Goal: Task Accomplishment & Management: Manage account settings

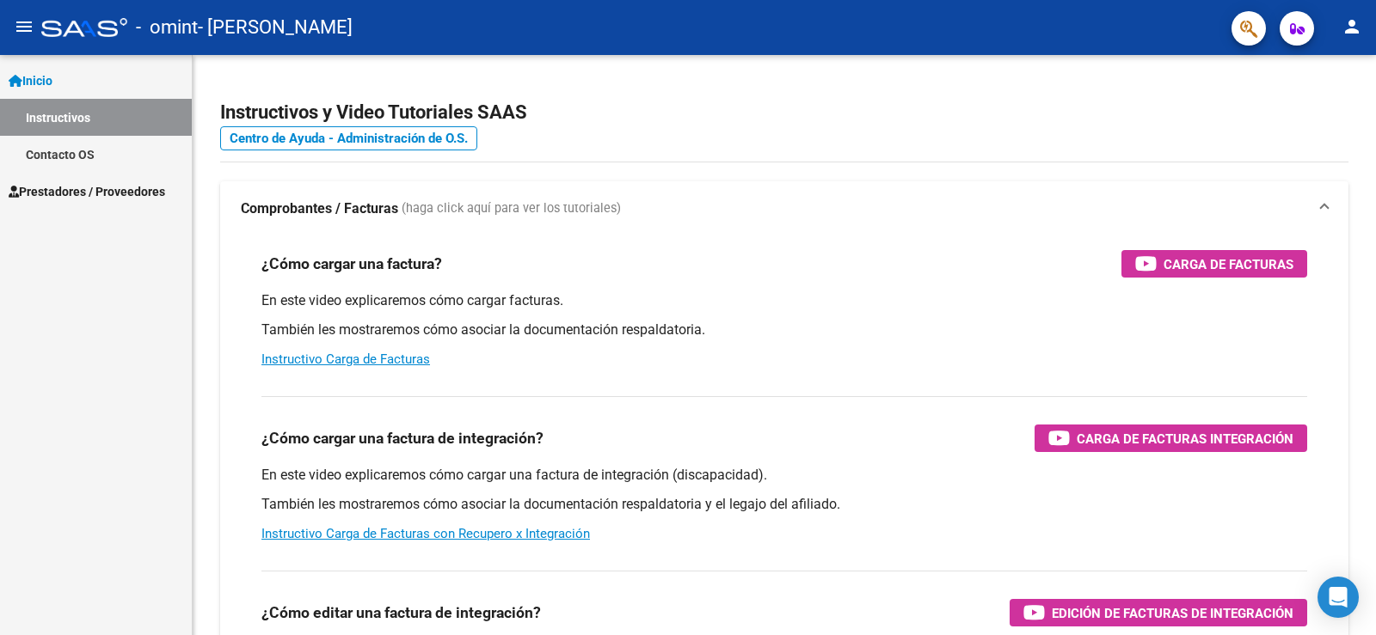
click at [90, 195] on span "Prestadores / Proveedores" at bounding box center [87, 191] width 156 height 19
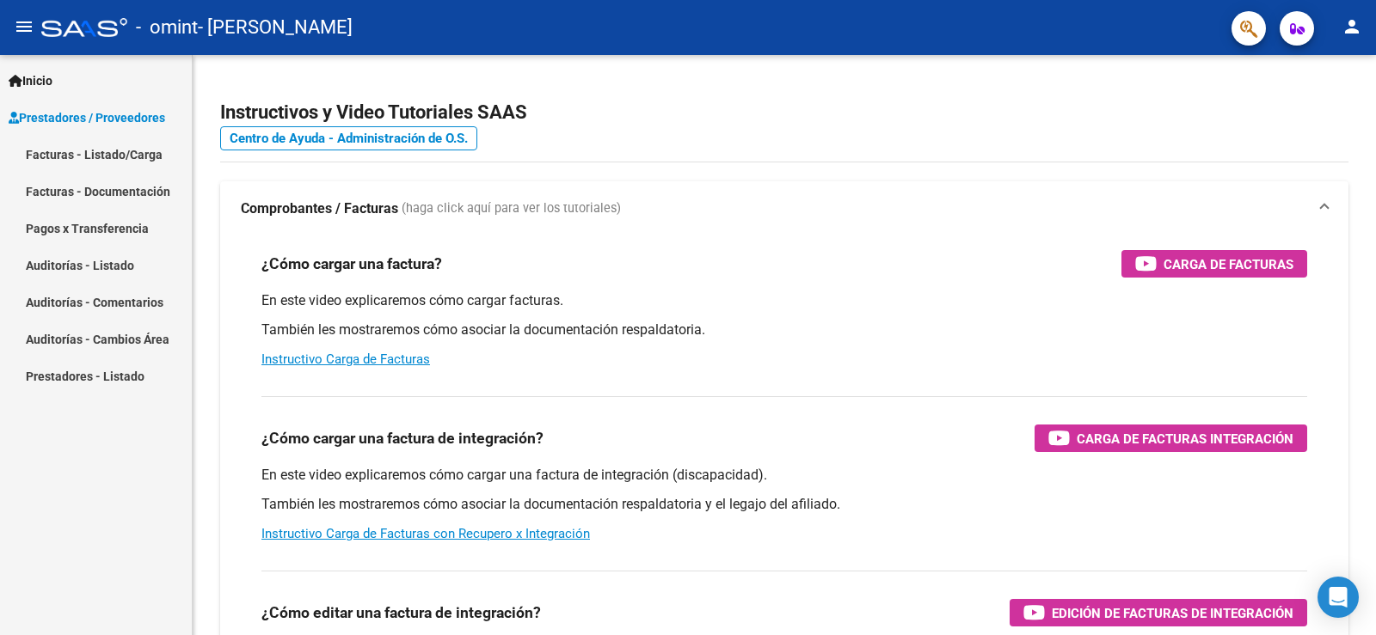
click at [112, 155] on link "Facturas - Listado/Carga" at bounding box center [96, 154] width 192 height 37
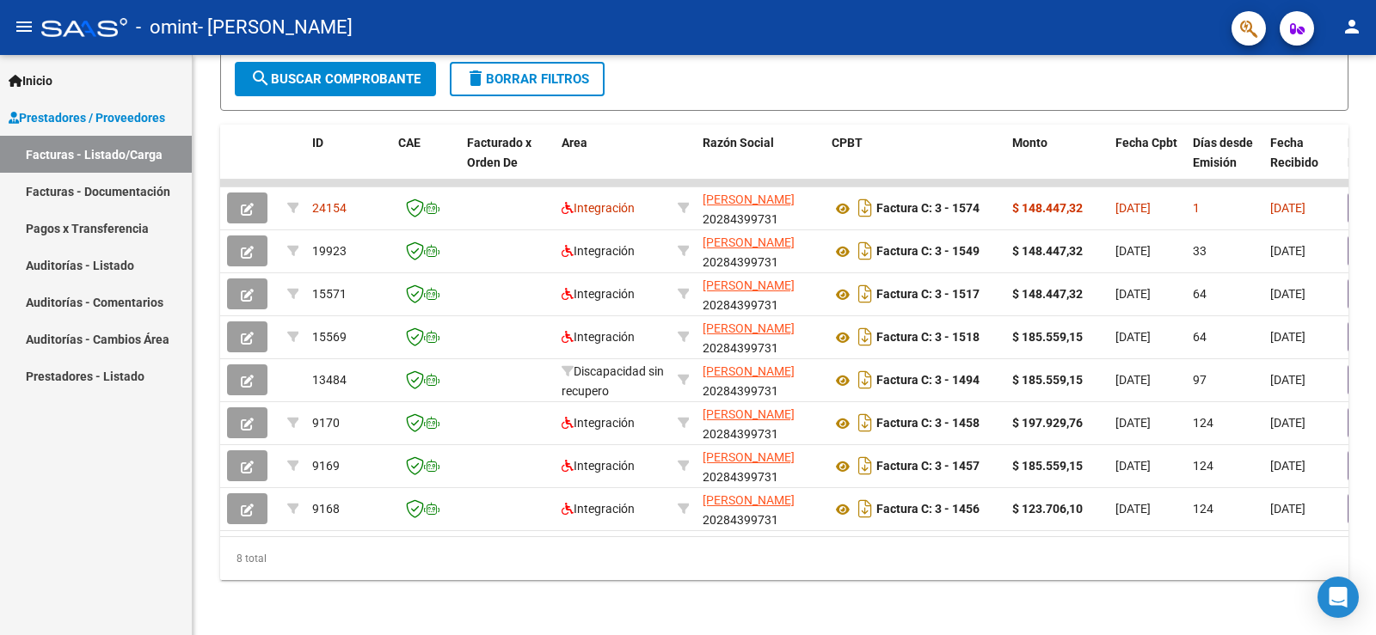
click at [1349, 28] on mat-icon "person" at bounding box center [1351, 26] width 21 height 21
click at [1300, 114] on button "exit_to_app Salir" at bounding box center [1316, 113] width 105 height 41
